Goal: Task Accomplishment & Management: Manage account settings

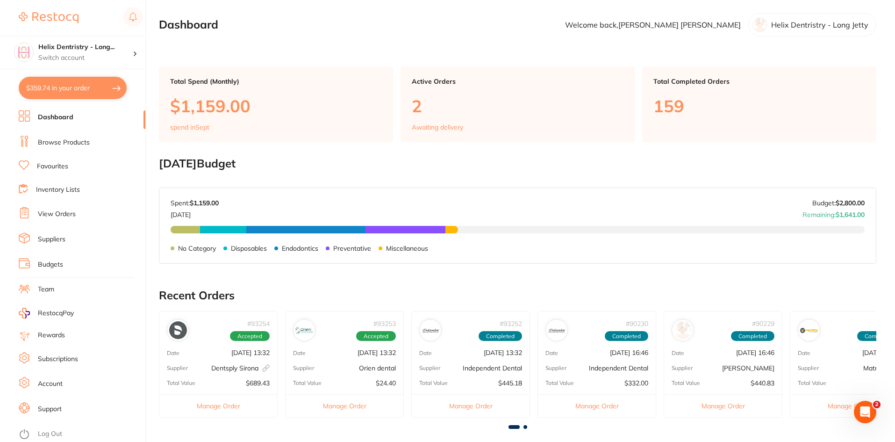
click at [78, 145] on link "Browse Products" at bounding box center [64, 142] width 52 height 9
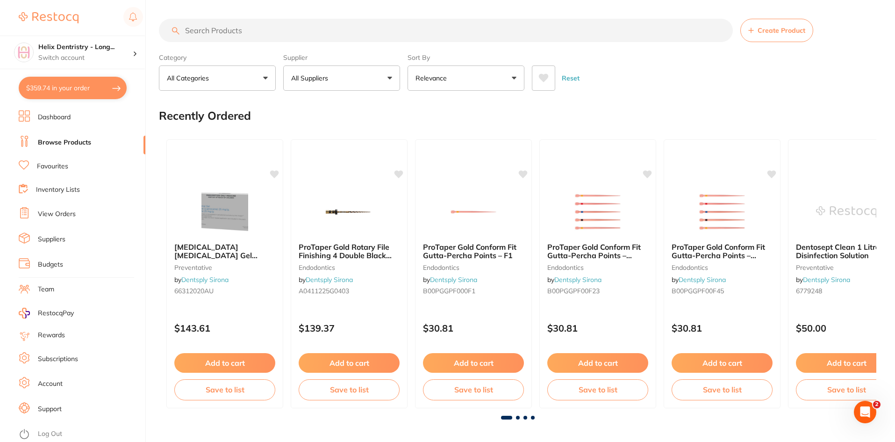
click at [68, 216] on link "View Orders" at bounding box center [57, 213] width 38 height 9
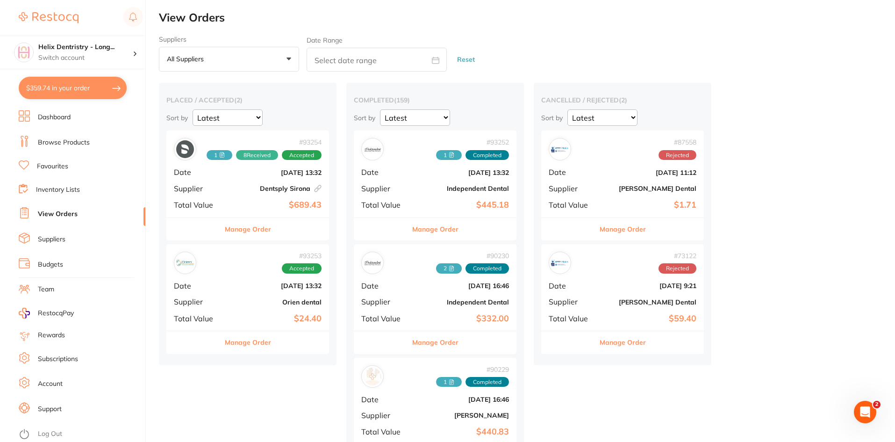
click at [262, 235] on button "Manage Order" at bounding box center [248, 229] width 46 height 22
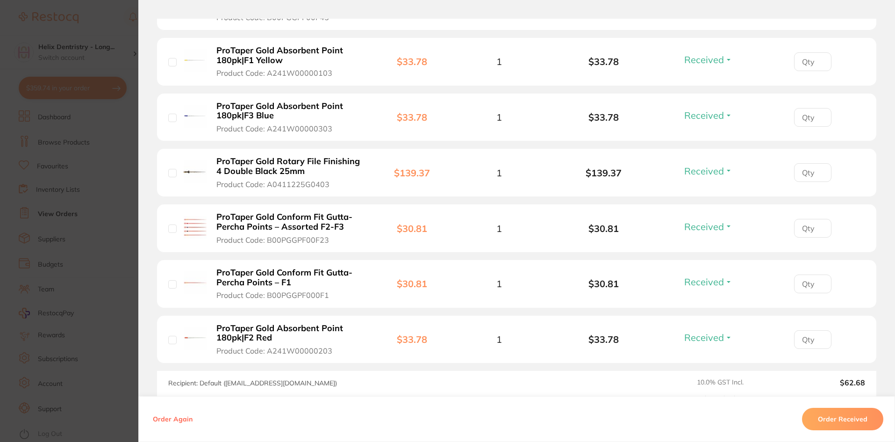
scroll to position [479, 0]
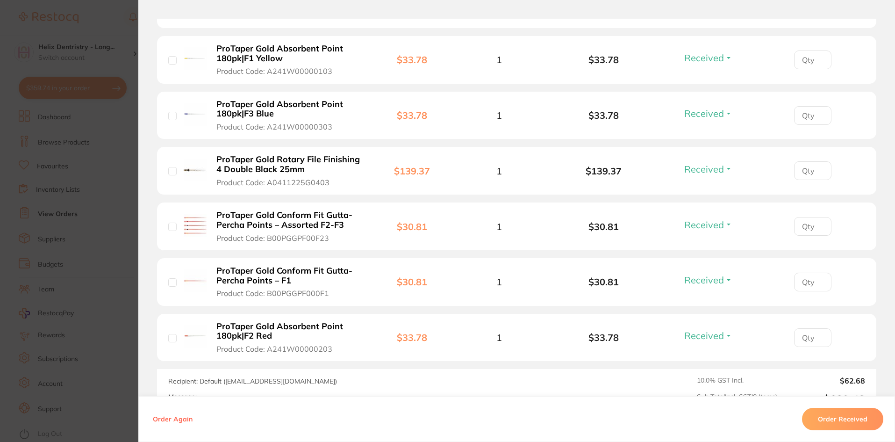
click at [32, 282] on section "Order ID: Restocq- 93254 Linked Order Order Information 8 Received Accepted Ord…" at bounding box center [447, 221] width 895 height 442
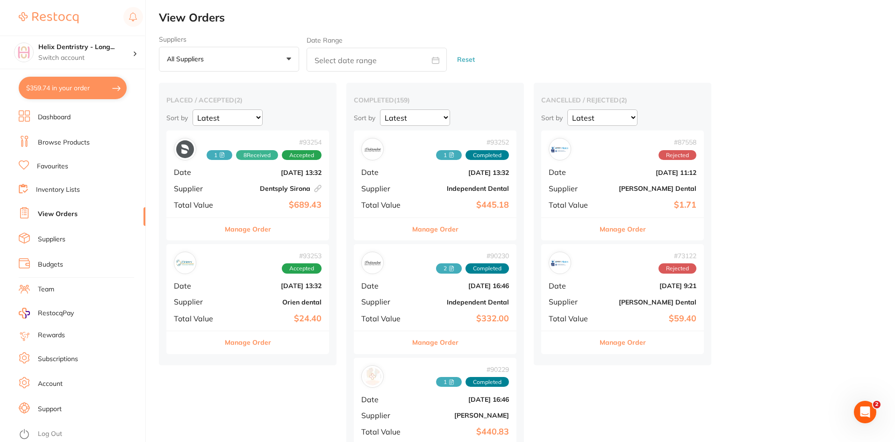
click at [434, 231] on button "Manage Order" at bounding box center [435, 229] width 46 height 22
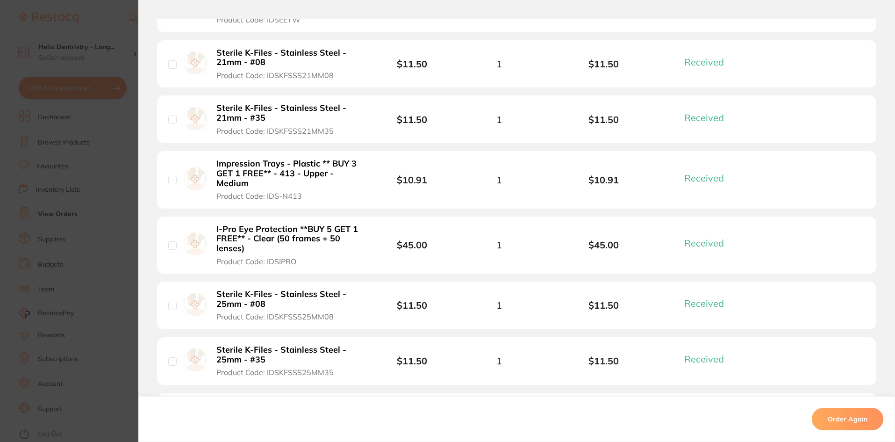
scroll to position [1087, 0]
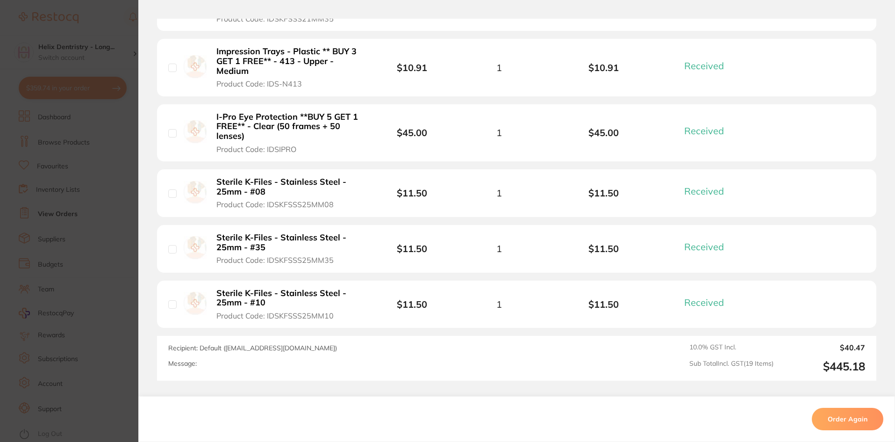
click at [108, 293] on section "Order ID: Restocq- 93252 Order Information 19 Received Completed Order Order Da…" at bounding box center [447, 221] width 895 height 442
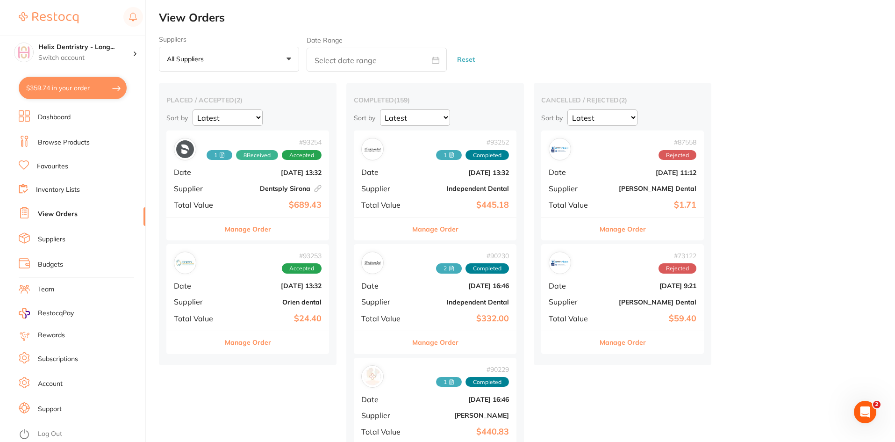
click at [251, 344] on button "Manage Order" at bounding box center [248, 342] width 46 height 22
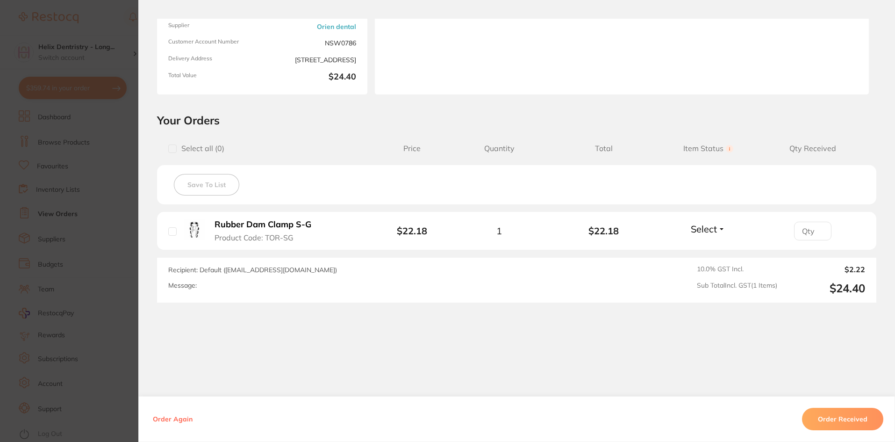
click at [110, 328] on section "Order ID: Restocq- 93253 Order Information Accepted Order Order Date [DATE] 13:…" at bounding box center [447, 221] width 895 height 442
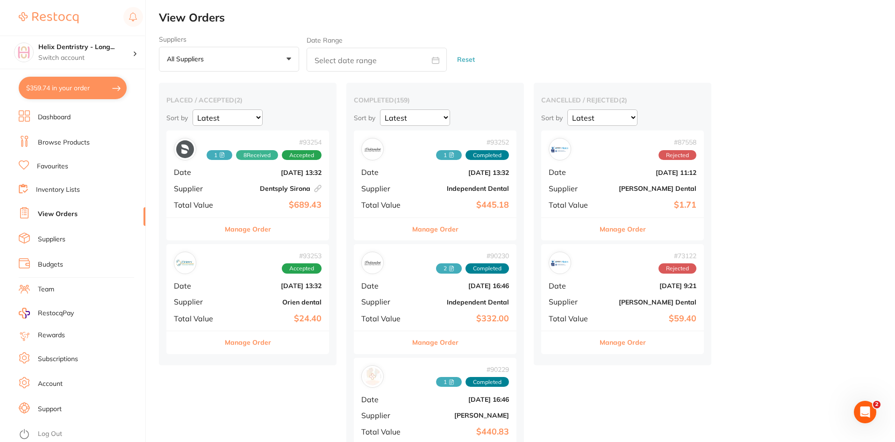
click at [441, 346] on button "Manage Order" at bounding box center [435, 342] width 46 height 22
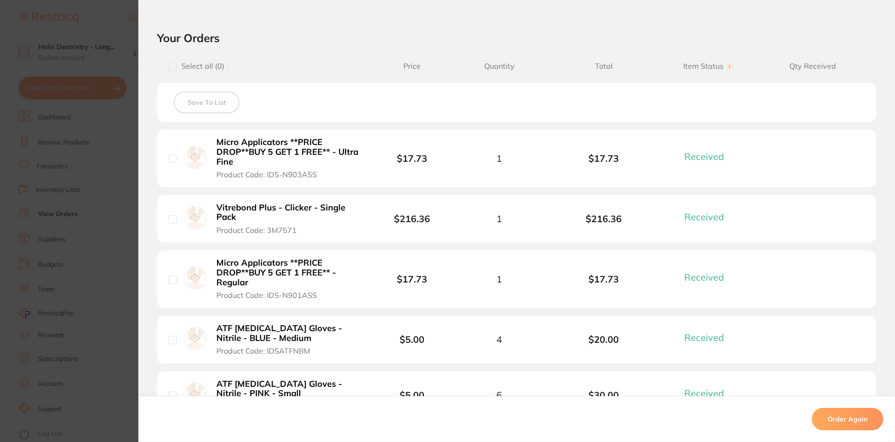
scroll to position [269, 0]
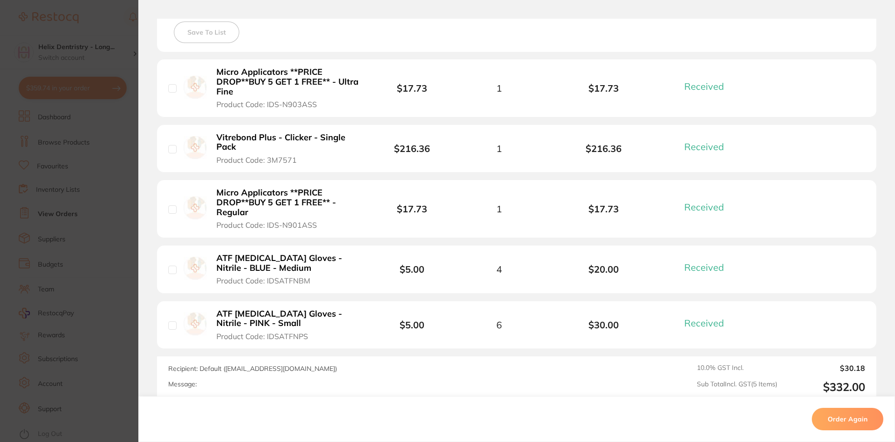
click at [93, 285] on section "Order ID: Restocq- 90230 Order Information 5 Received Completed Order Order Dat…" at bounding box center [447, 221] width 895 height 442
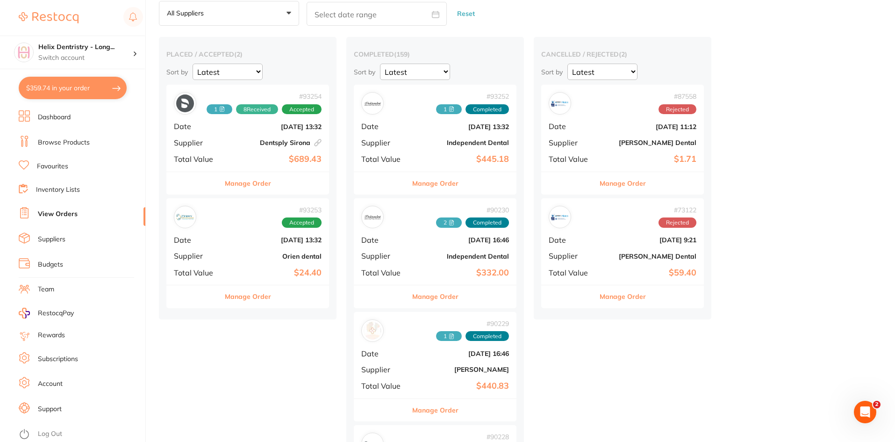
scroll to position [58, 0]
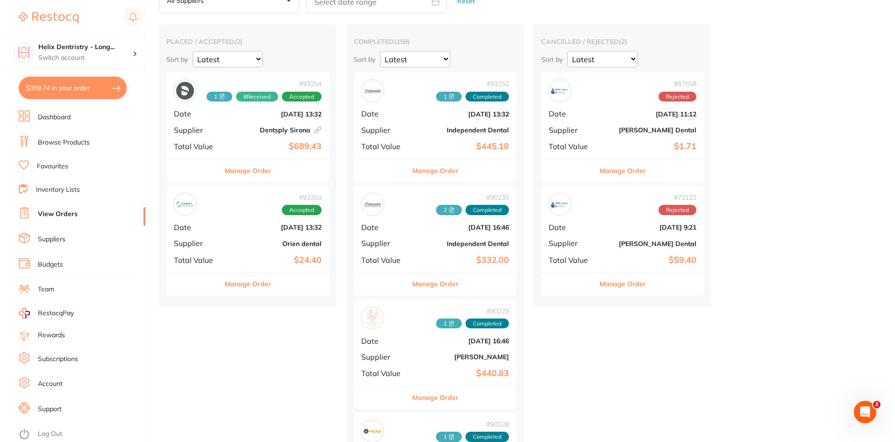
click at [435, 166] on button "Manage Order" at bounding box center [435, 170] width 46 height 22
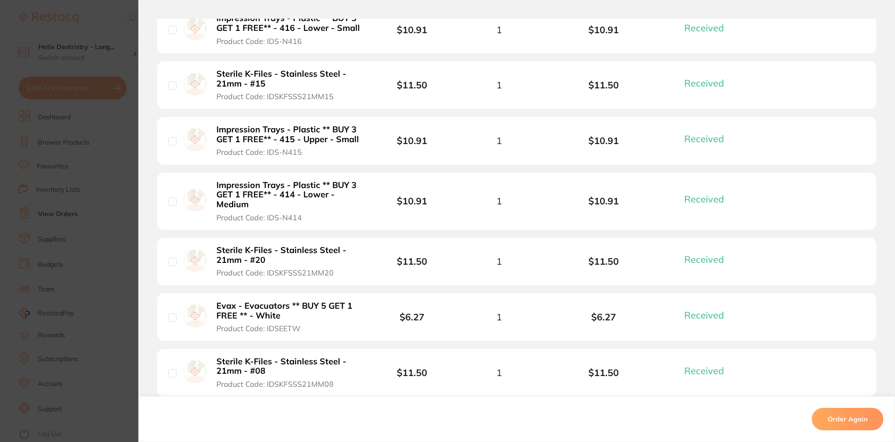
scroll to position [771, 0]
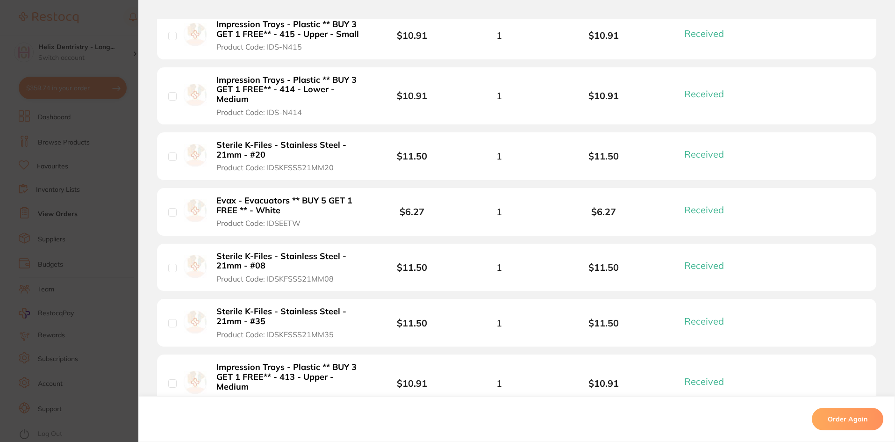
click at [25, 283] on section "Order ID: Restocq- 93252 Order Information 19 Received Completed Order Order Da…" at bounding box center [447, 221] width 895 height 442
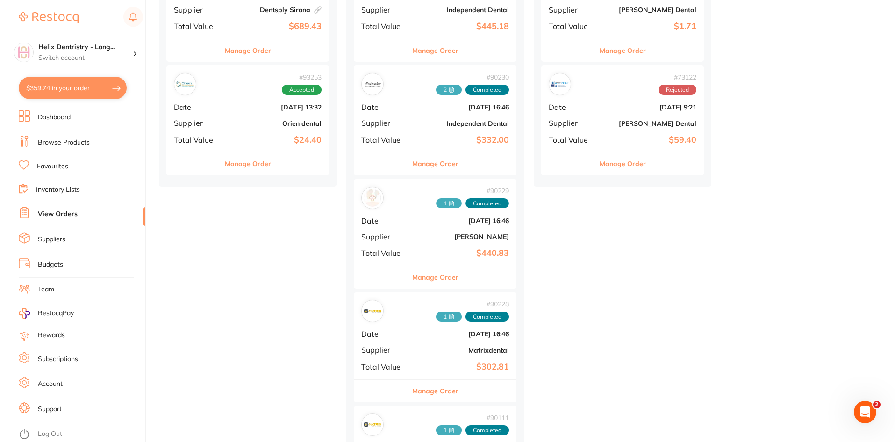
scroll to position [187, 0]
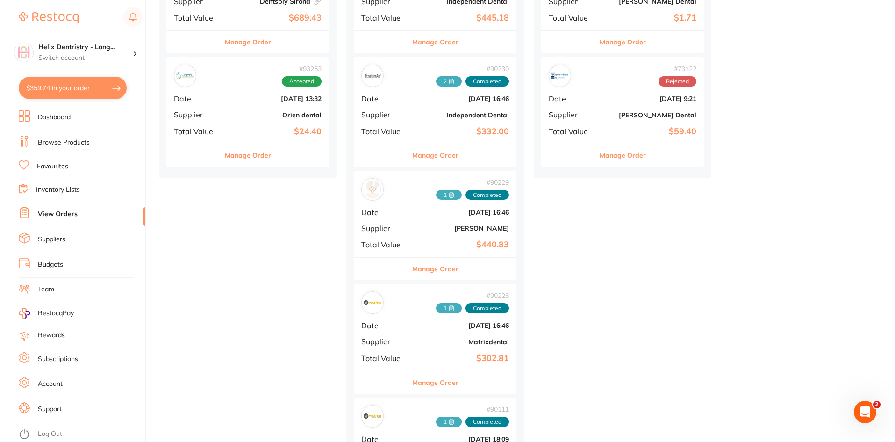
click at [57, 95] on button "$359.74 in your order" at bounding box center [73, 88] width 108 height 22
checkbox input "true"
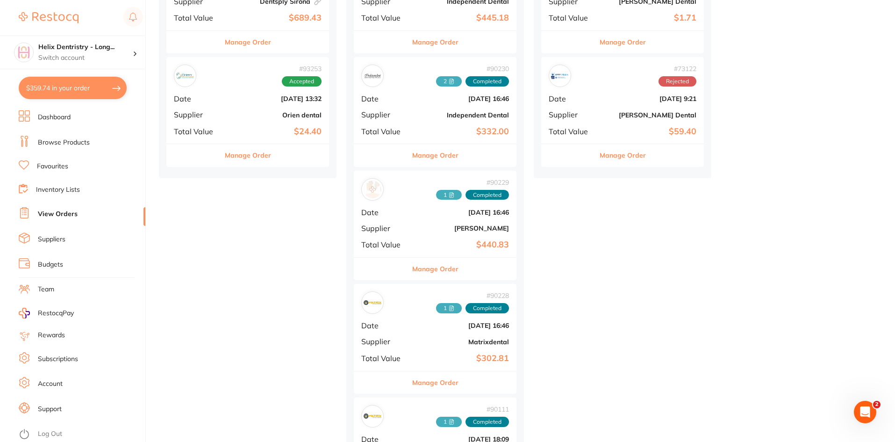
checkbox input "true"
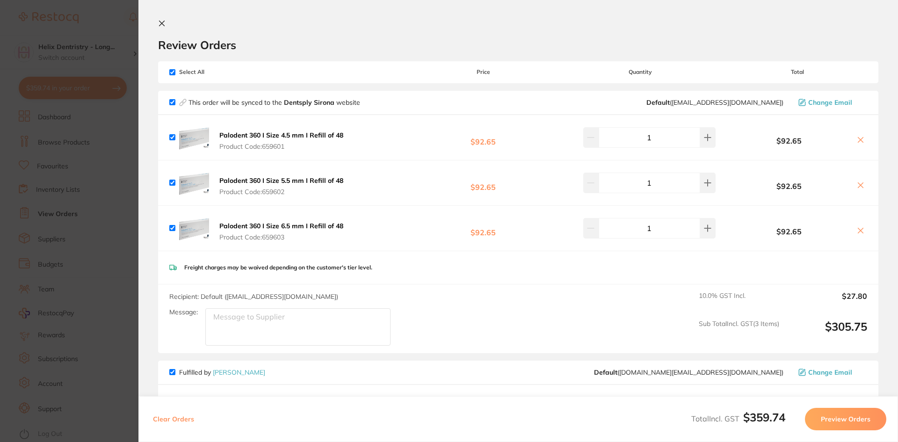
scroll to position [164, 0]
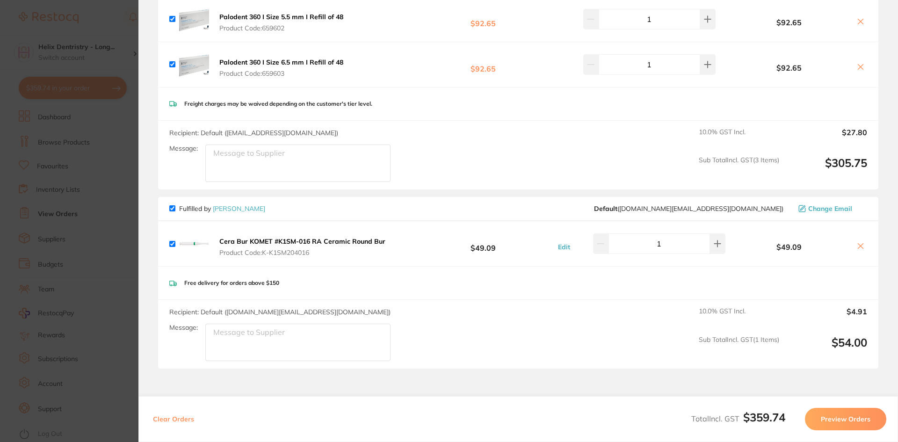
click at [122, 222] on section "Update RRP Set your pre negotiated price for this item. Item Agreed RRP (excl. …" at bounding box center [449, 221] width 898 height 442
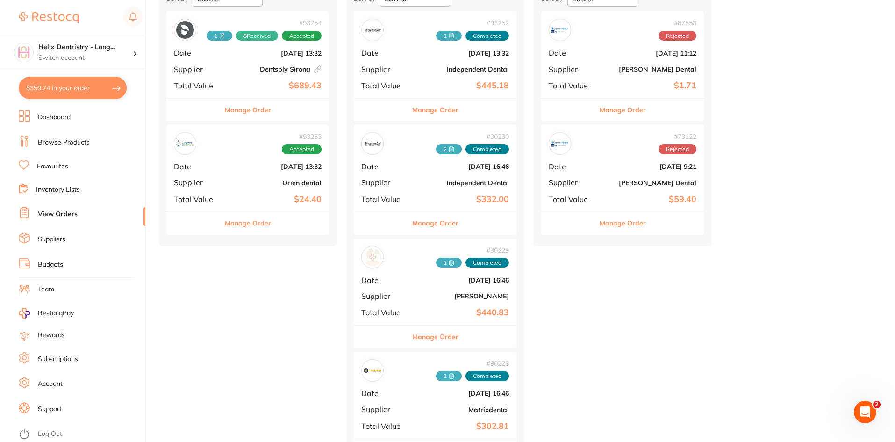
scroll to position [0, 0]
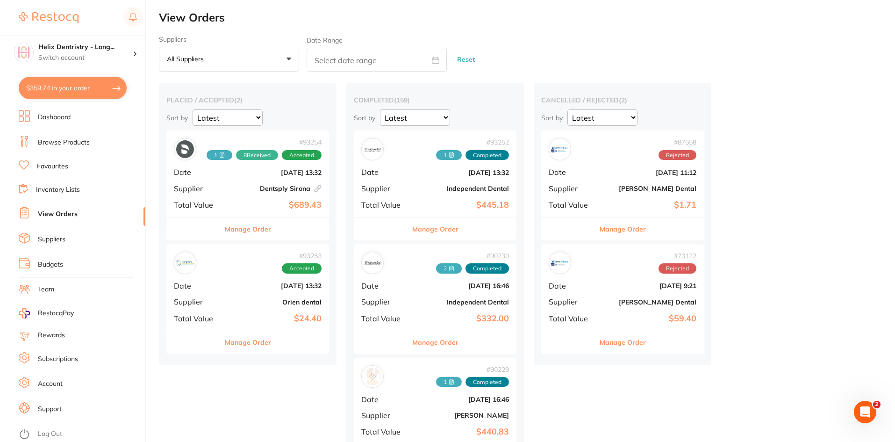
click at [69, 14] on img at bounding box center [49, 17] width 60 height 11
